Goal: Task Accomplishment & Management: Manage account settings

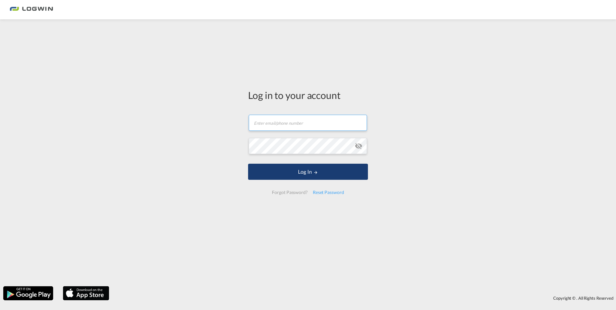
type input "[PERSON_NAME][EMAIL_ADDRESS][DOMAIN_NAME]"
click at [274, 173] on button "Log In" at bounding box center [308, 172] width 120 height 16
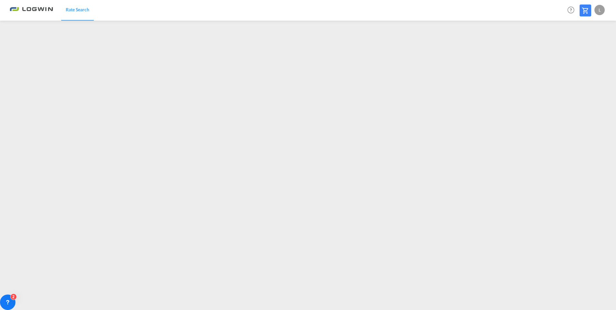
click at [600, 7] on div "L" at bounding box center [599, 10] width 10 height 10
click at [590, 49] on button "Logout" at bounding box center [592, 49] width 42 height 13
